Goal: Information Seeking & Learning: Find specific page/section

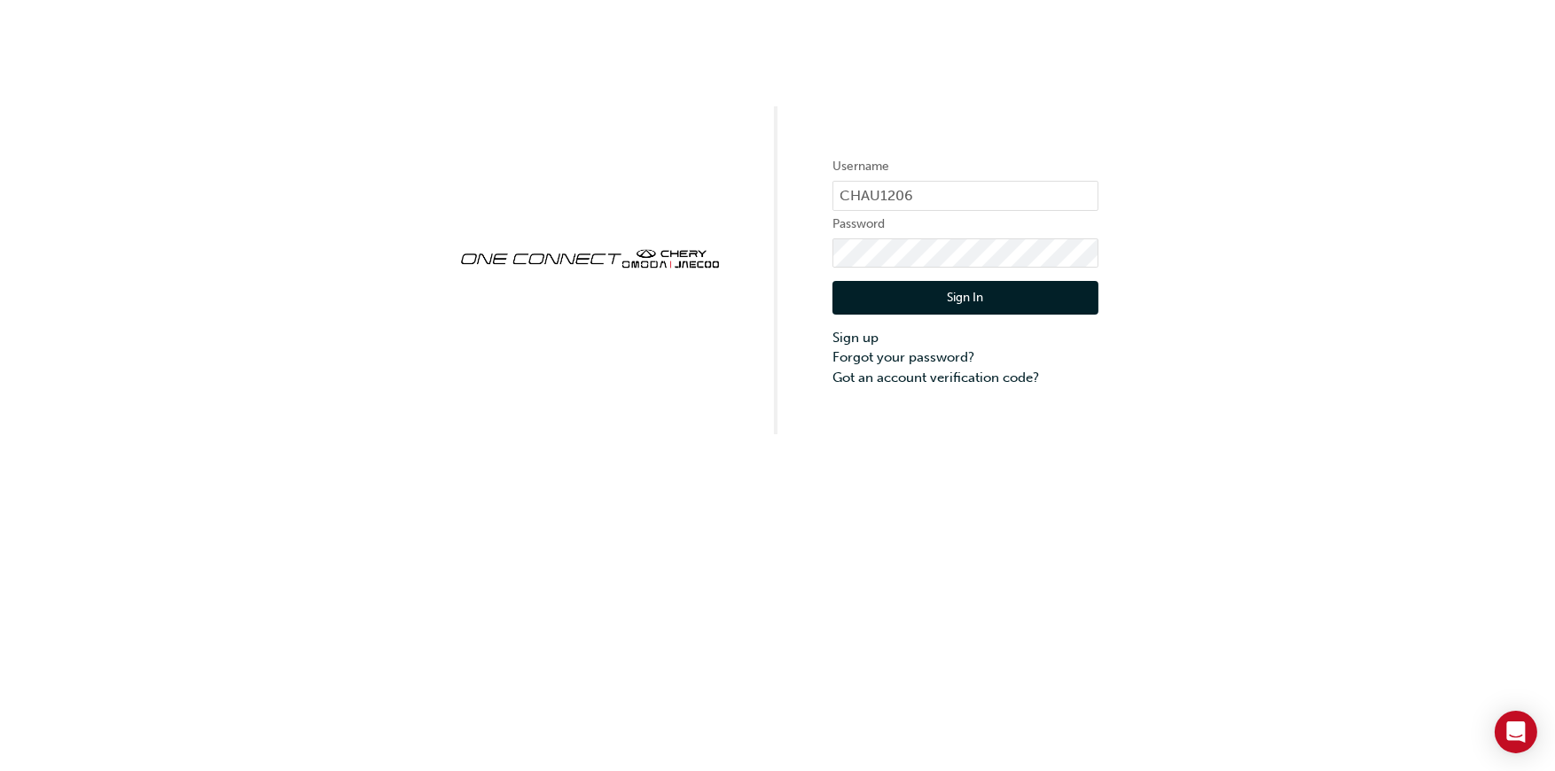
click at [916, 299] on button "Sign In" at bounding box center [965, 298] width 266 height 34
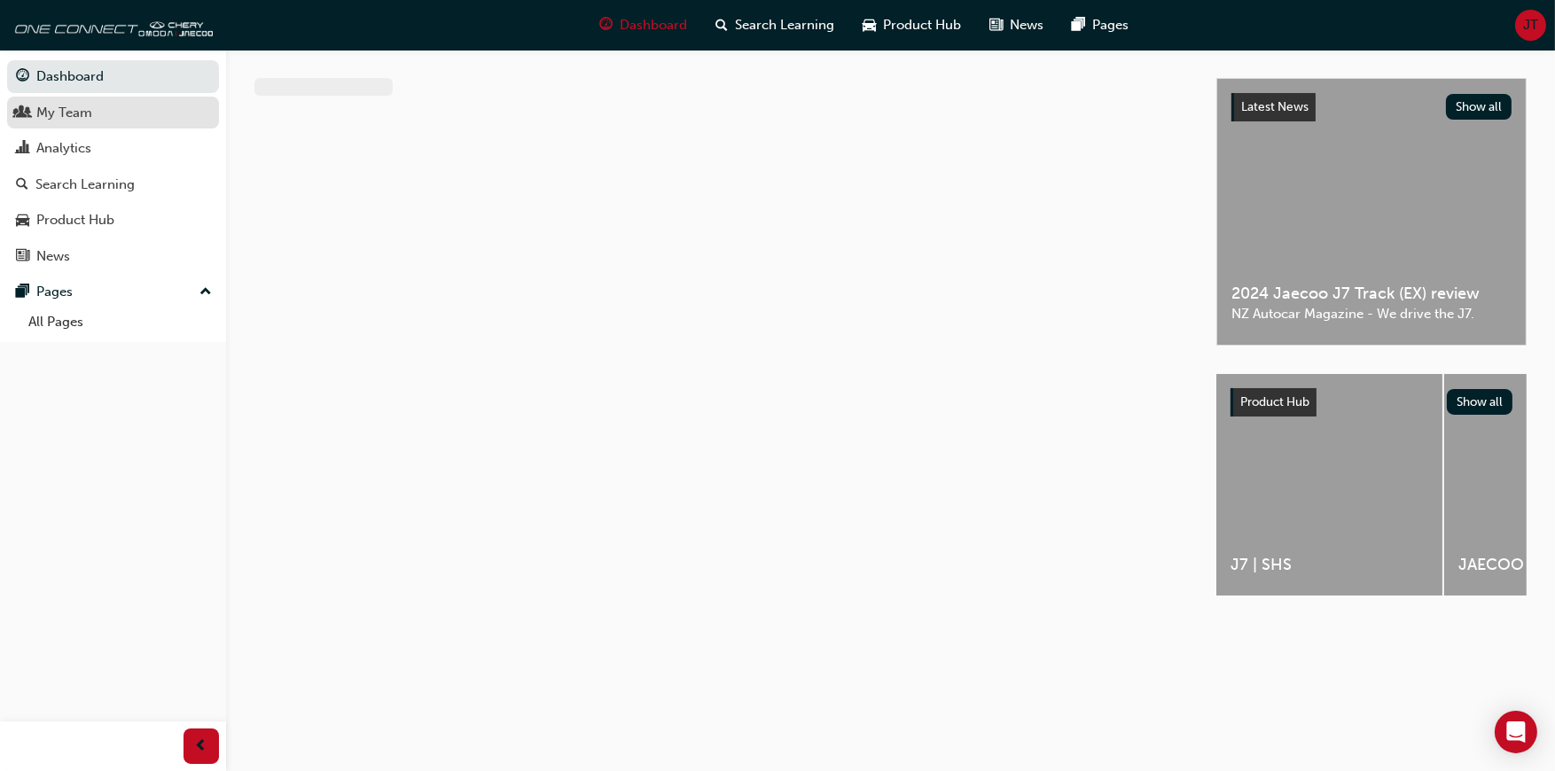
click at [63, 118] on div "My Team" at bounding box center [64, 113] width 56 height 20
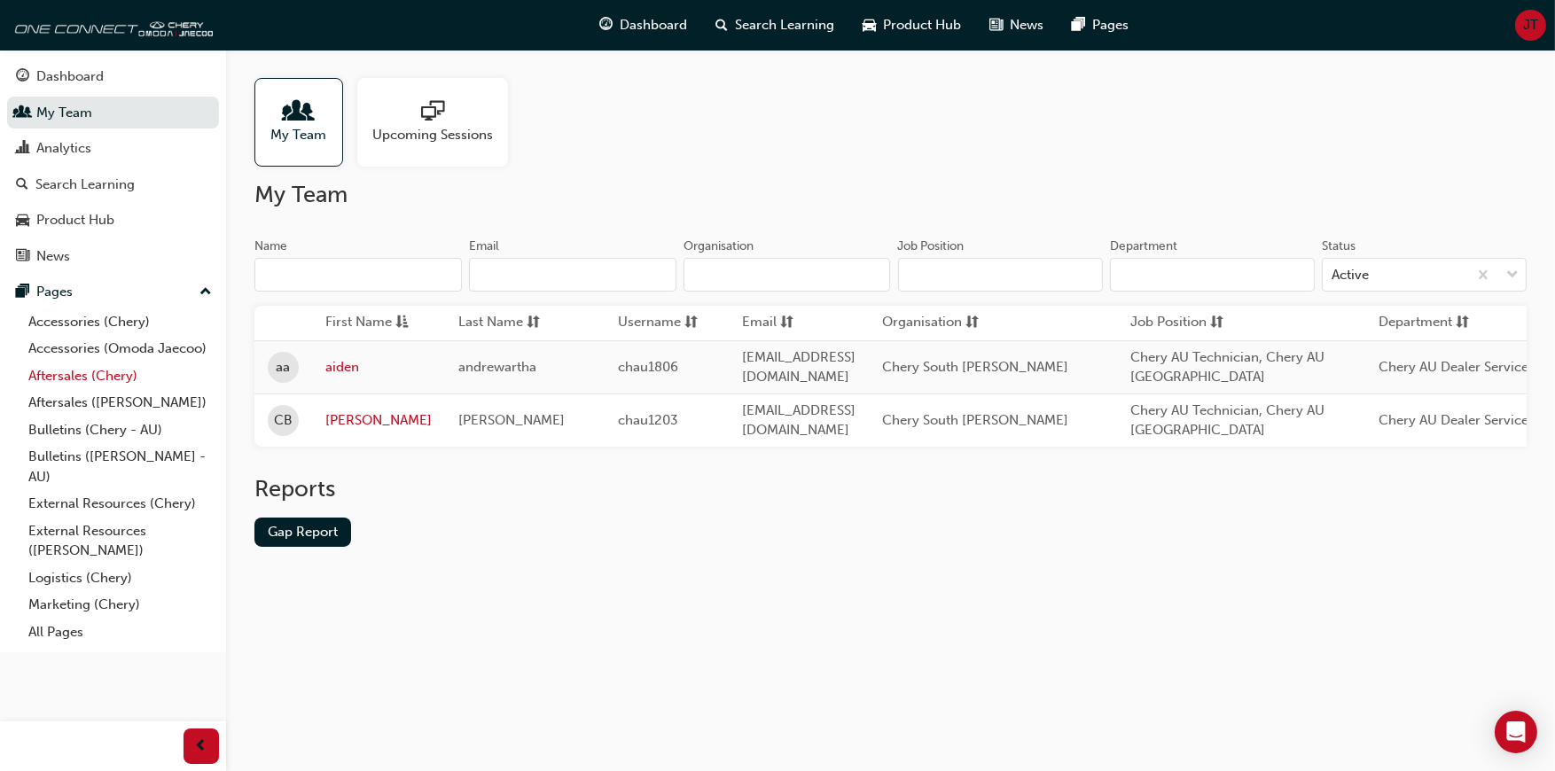
click at [121, 372] on link "Aftersales (Chery)" at bounding box center [120, 376] width 198 height 27
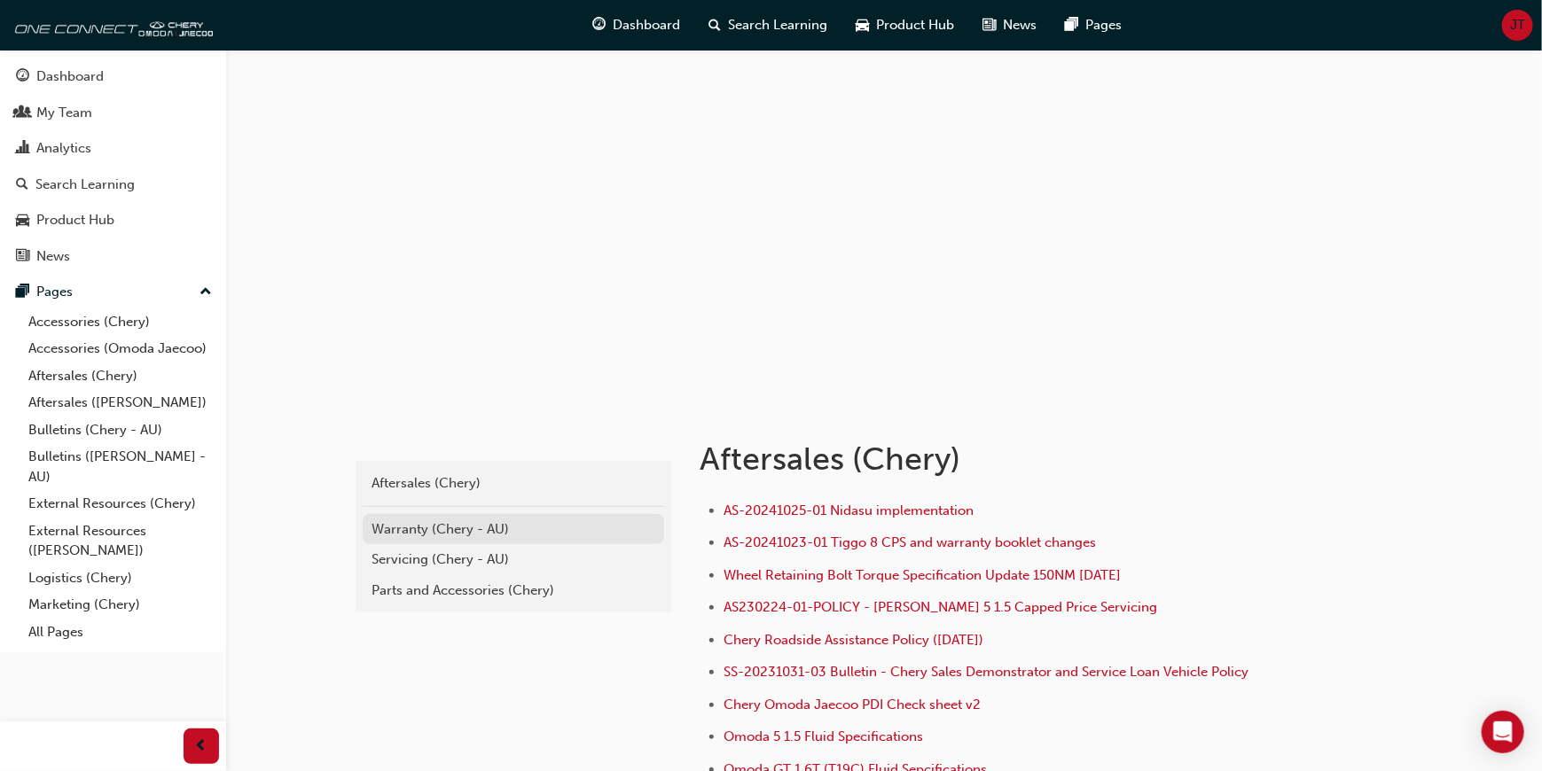
click at [484, 538] on div "Warranty (Chery - AU)" at bounding box center [513, 529] width 284 height 20
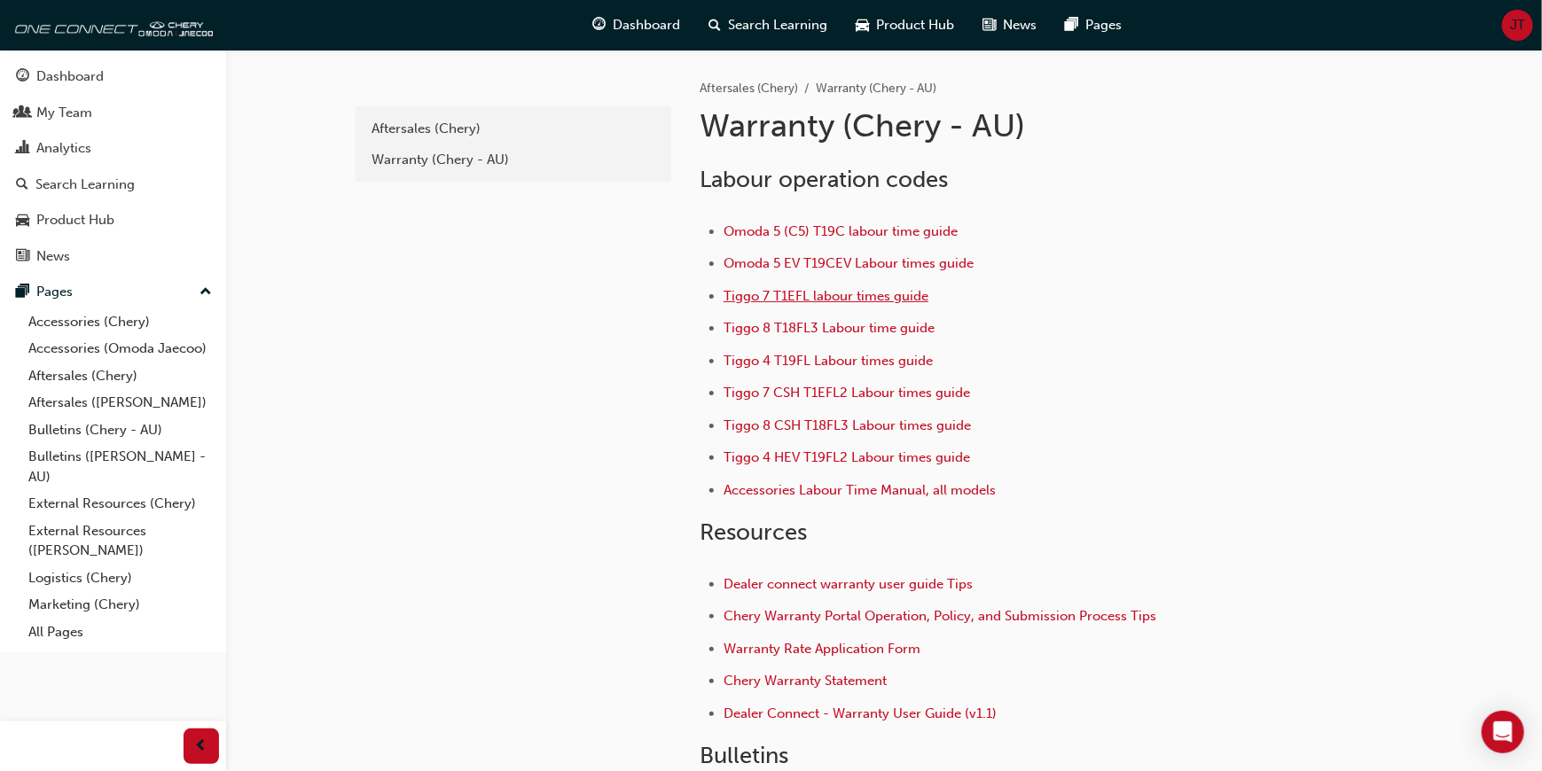
click at [745, 291] on span "Tiggo 7 T1EFL labour times guide" at bounding box center [825, 296] width 205 height 16
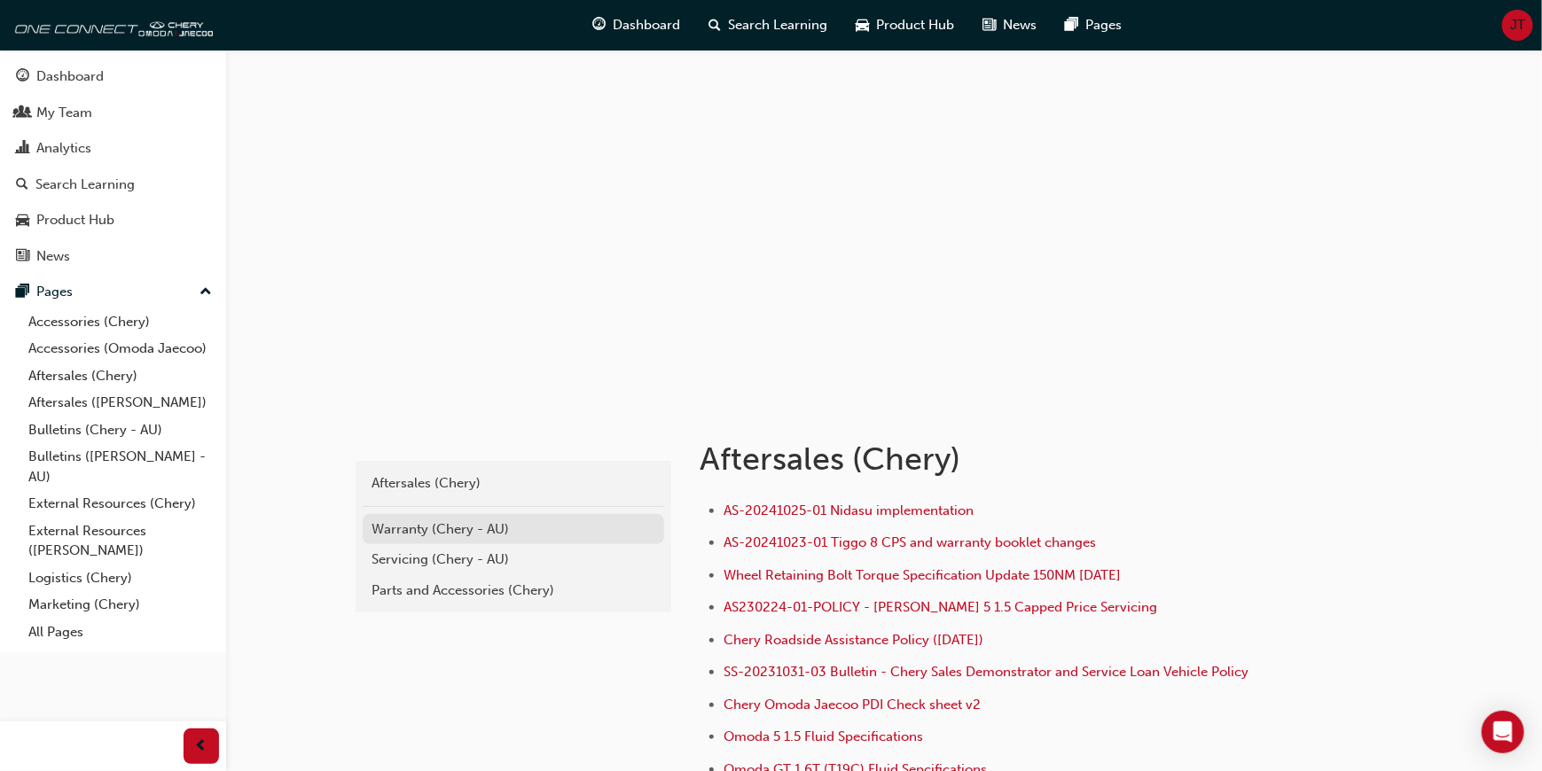
click at [387, 524] on div "Warranty (Chery - AU)" at bounding box center [513, 529] width 284 height 20
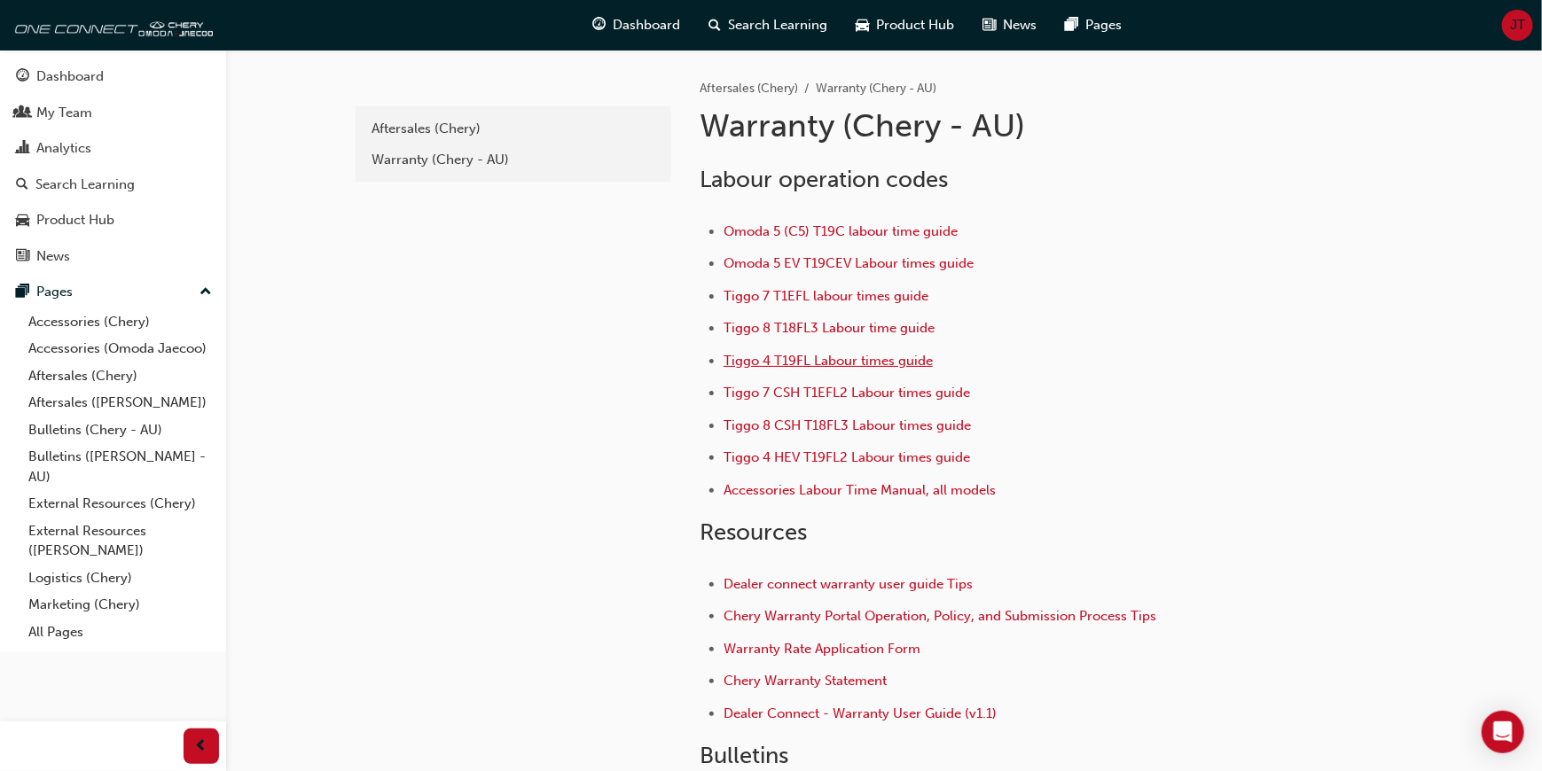
click at [754, 357] on span "Tiggo 4 T19FL Labour times guide" at bounding box center [827, 361] width 209 height 16
drag, startPoint x: 821, startPoint y: 465, endPoint x: 822, endPoint y: 451, distance: 13.3
click at [821, 461] on li "Tiggo 4 HEV T19FL2 Labour times guide" at bounding box center [999, 460] width 552 height 26
click at [822, 451] on span "Tiggo 4 HEV T19FL2 Labour times guide" at bounding box center [846, 457] width 246 height 16
